Goal: Contribute content: Add original content to the website for others to see

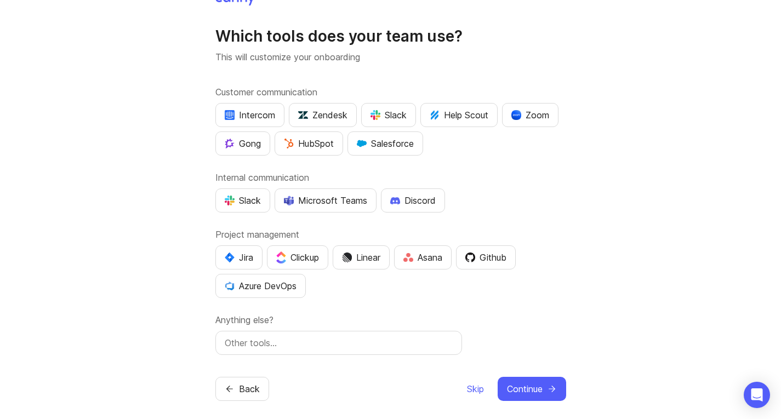
scroll to position [24, 0]
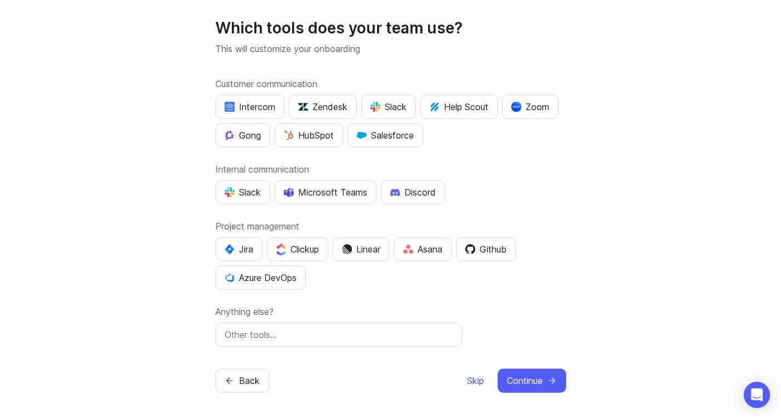
click at [473, 385] on span "Skip" at bounding box center [475, 380] width 17 height 13
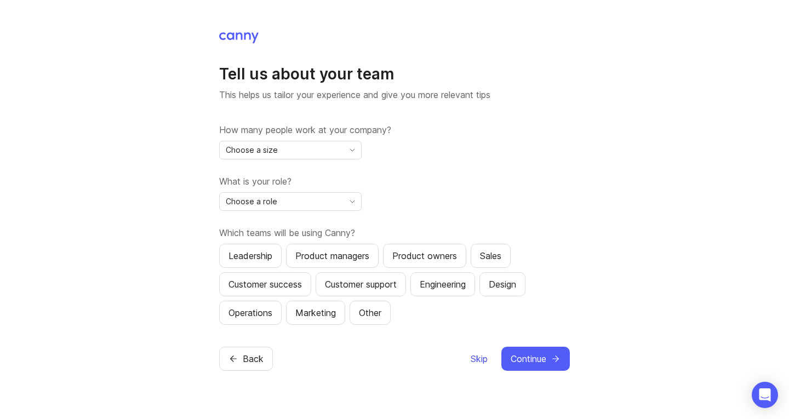
click at [475, 358] on span "Skip" at bounding box center [479, 358] width 17 height 13
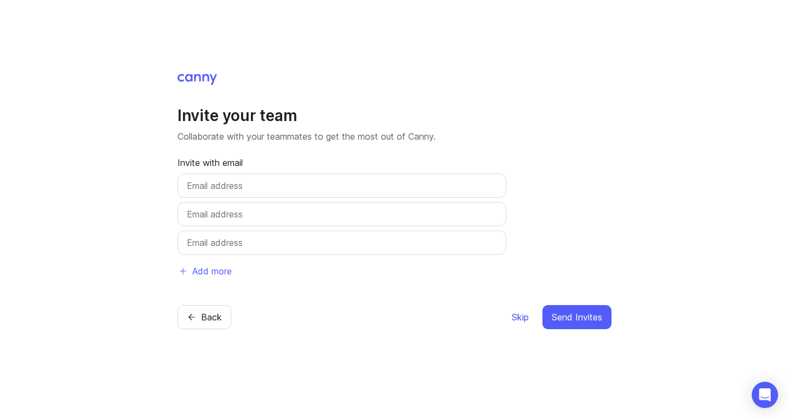
click at [518, 318] on span "Skip" at bounding box center [520, 317] width 17 height 13
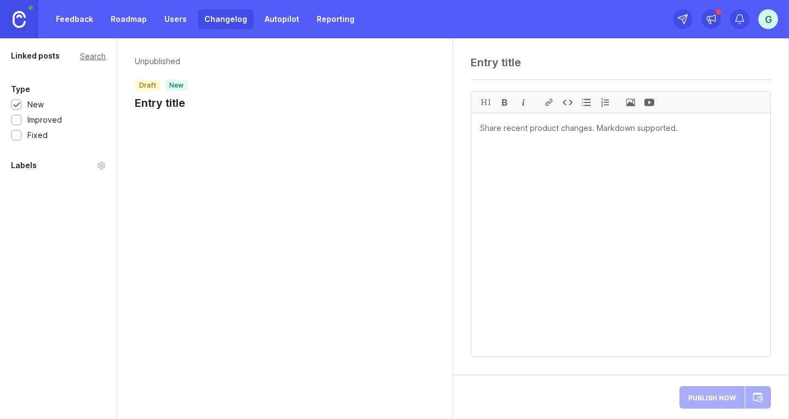
click at [226, 281] on div "Unpublished draft new Entry title" at bounding box center [285, 228] width 336 height 381
click at [522, 64] on textarea at bounding box center [621, 62] width 300 height 13
paste textarea "Mantena AS - Faktura 34201080 / PO 38993 s.p."
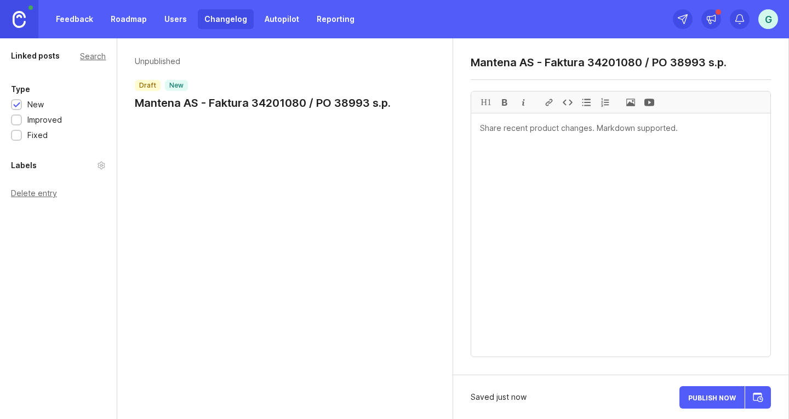
type textarea "Mantena AS - Faktura 34201080 / PO 38993 s.p."
click at [587, 133] on textarea at bounding box center [620, 234] width 299 height 243
click at [631, 104] on span at bounding box center [631, 102] width 19 height 21
paste textarea "VISA PDF-DOKUMENT"
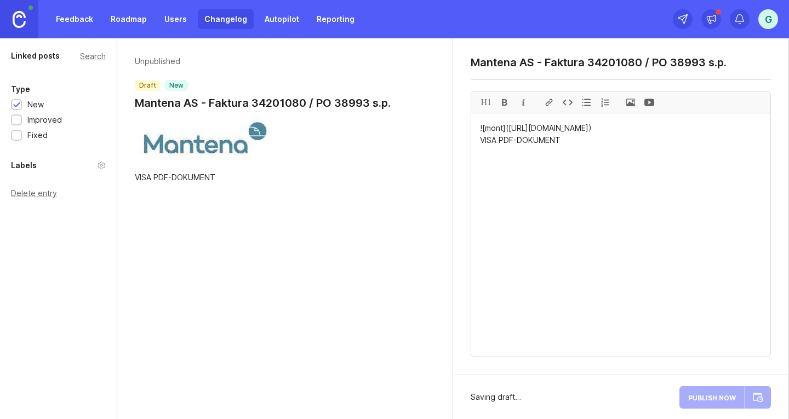
click at [518, 153] on textarea "![mont](https://canny-assets.io/images/a59148a7870a12bcbb4daeaa043c6764.jpeg) V…" at bounding box center [620, 234] width 299 height 243
drag, startPoint x: 555, startPoint y: 151, endPoint x: 481, endPoint y: 152, distance: 74.0
click at [481, 152] on textarea "![mont](https://canny-assets.io/images/a59148a7870a12bcbb4daeaa043c6764.jpeg) V…" at bounding box center [620, 234] width 299 height 243
click at [550, 103] on div at bounding box center [549, 102] width 19 height 21
paste textarea "https://quorixcx.cfd/KSYnKL2sgh2/"
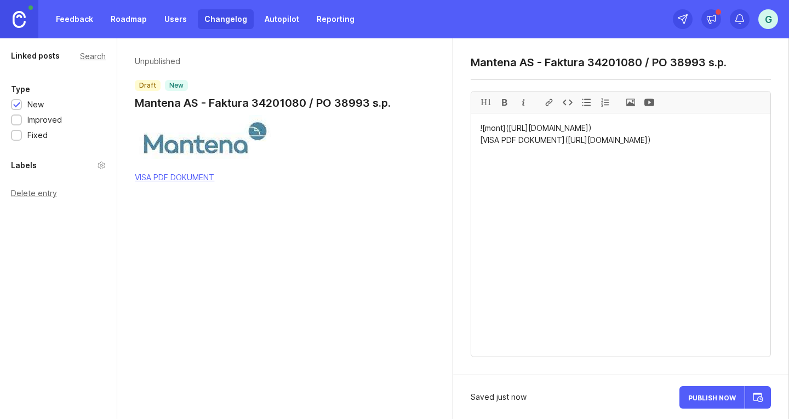
click at [703, 153] on textarea "![mont](https://canny-assets.io/images/a59148a7870a12bcbb4daeaa043c6764.jpeg) […" at bounding box center [620, 234] width 299 height 243
drag, startPoint x: 702, startPoint y: 153, endPoint x: 481, endPoint y: 151, distance: 220.9
click at [487, 104] on div "H1" at bounding box center [486, 102] width 19 height 21
click at [709, 140] on textarea "![mont](https://canny-assets.io/images/a59148a7870a12bcbb4daeaa043c6764.jpeg) #…" at bounding box center [620, 234] width 299 height 243
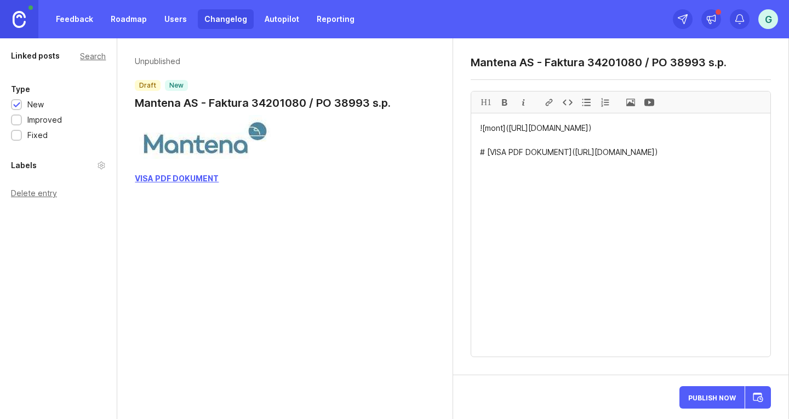
paste textarea "Göran Pehrsson har delat ett dokument via OneDrive. Detta PDF-dokument har dela…"
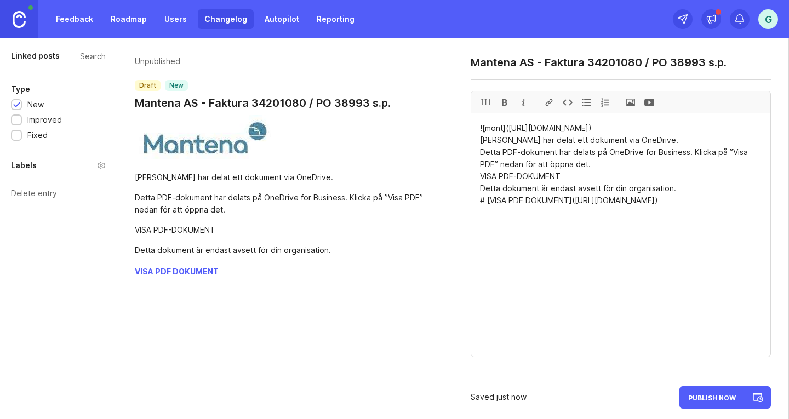
drag, startPoint x: 675, startPoint y: 201, endPoint x: 481, endPoint y: 200, distance: 194.1
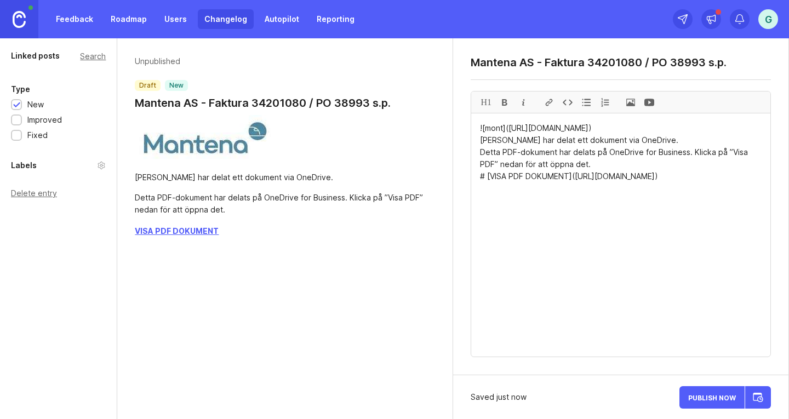
click at [730, 163] on textarea "![mont](https://canny-assets.io/images/a59148a7870a12bcbb4daeaa043c6764.jpeg) G…" at bounding box center [620, 234] width 299 height 243
click at [721, 190] on textarea "![mont](https://canny-assets.io/images/a59148a7870a12bcbb4daeaa043c6764.jpeg) G…" at bounding box center [620, 234] width 299 height 243
drag, startPoint x: 593, startPoint y: 176, endPoint x: 481, endPoint y: 155, distance: 113.3
click at [481, 155] on textarea "![mont](https://canny-assets.io/images/a59148a7870a12bcbb4daeaa043c6764.jpeg) G…" at bounding box center [620, 234] width 299 height 243
click at [505, 103] on div at bounding box center [505, 102] width 19 height 21
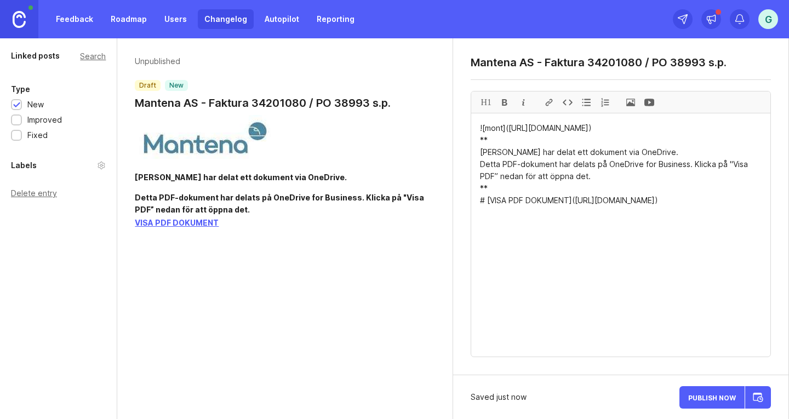
paste textarea "Detta dokument är endast avsett för din organisation."
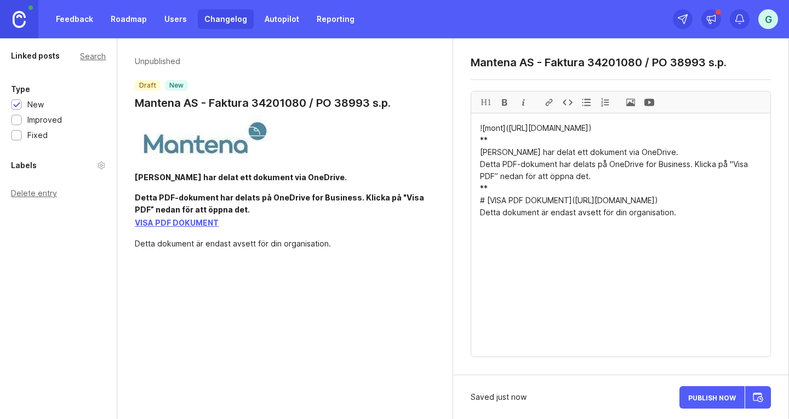
drag, startPoint x: 679, startPoint y: 227, endPoint x: 477, endPoint y: 221, distance: 201.2
click at [505, 103] on div at bounding box center [505, 102] width 19 height 21
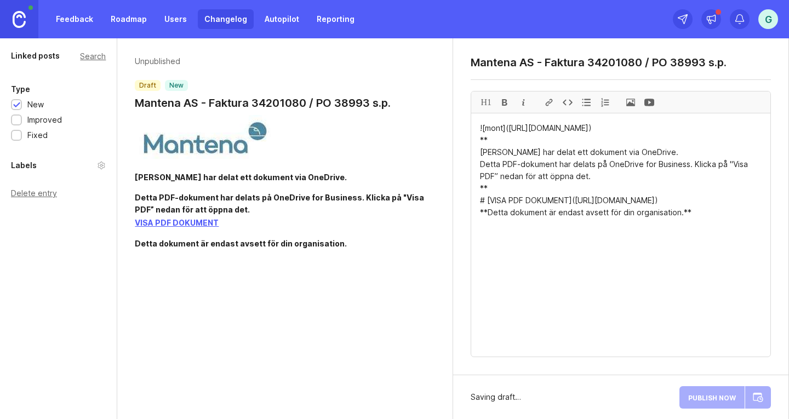
click at [698, 223] on textarea "![mont](https://canny-assets.io/images/a59148a7870a12bcbb4daeaa043c6764.jpeg) *…" at bounding box center [620, 234] width 299 height 243
type textarea "![mont](https://canny-assets.io/images/a59148a7870a12bcbb4daeaa043c6764.jpeg) *…"
click at [706, 395] on span "Publish Now" at bounding box center [712, 397] width 48 height 7
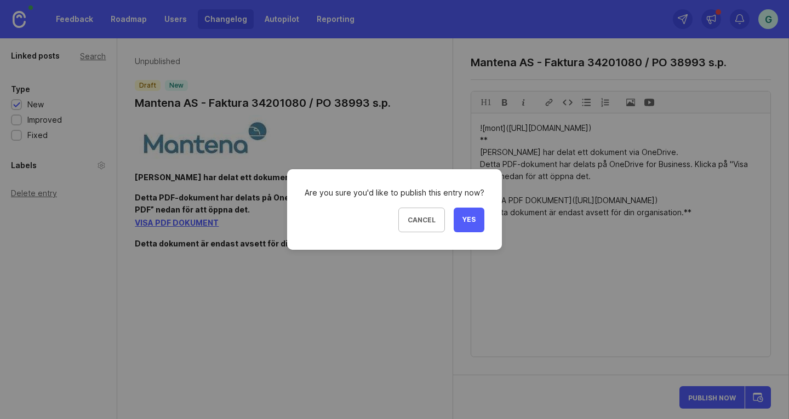
click at [463, 217] on span "Yes" at bounding box center [469, 219] width 13 height 9
